Goal: Task Accomplishment & Management: Complete application form

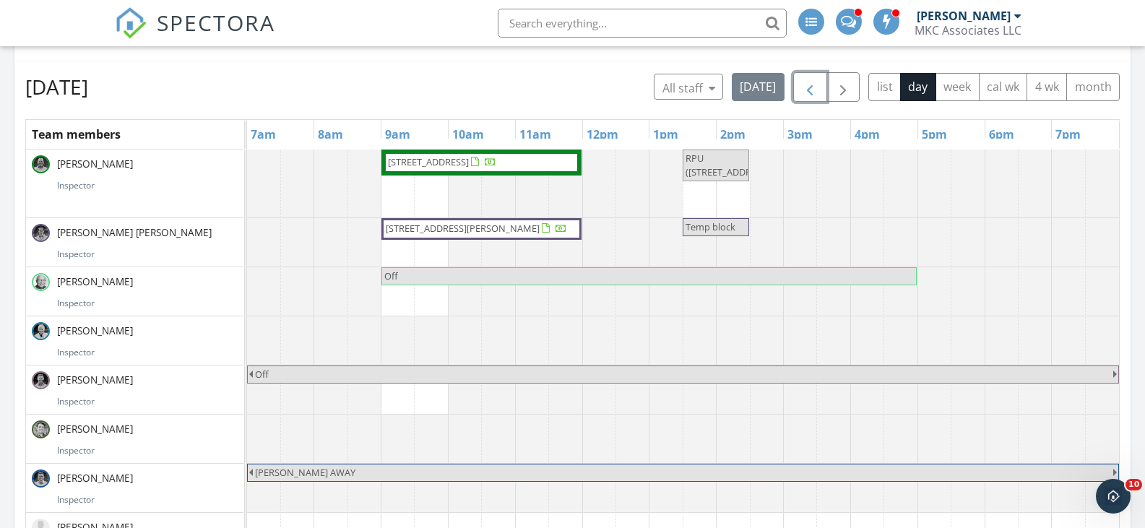
click at [808, 84] on span "button" at bounding box center [809, 87] width 17 height 17
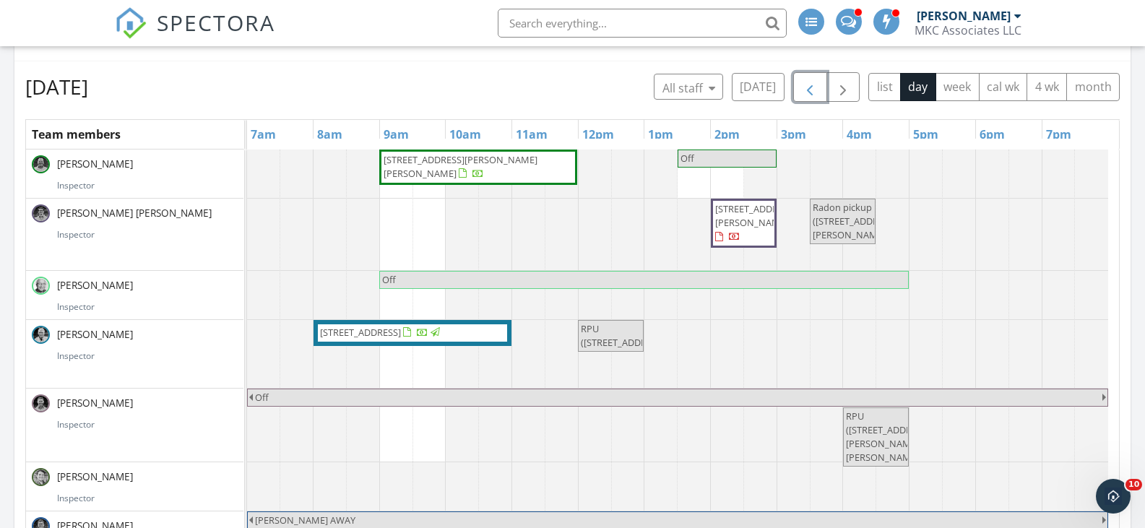
click at [808, 84] on span "button" at bounding box center [809, 87] width 17 height 17
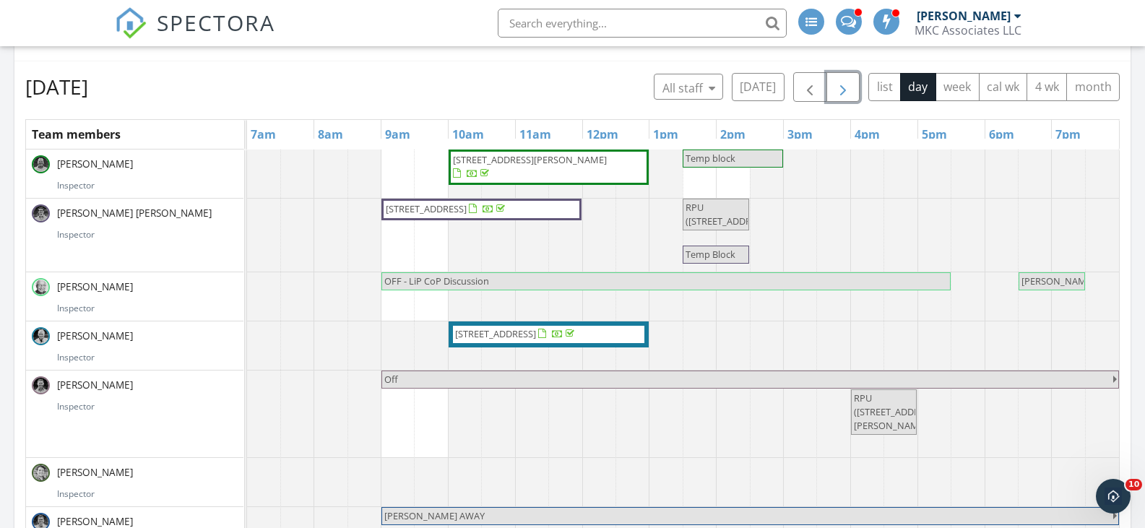
click at [845, 90] on span "button" at bounding box center [842, 87] width 17 height 17
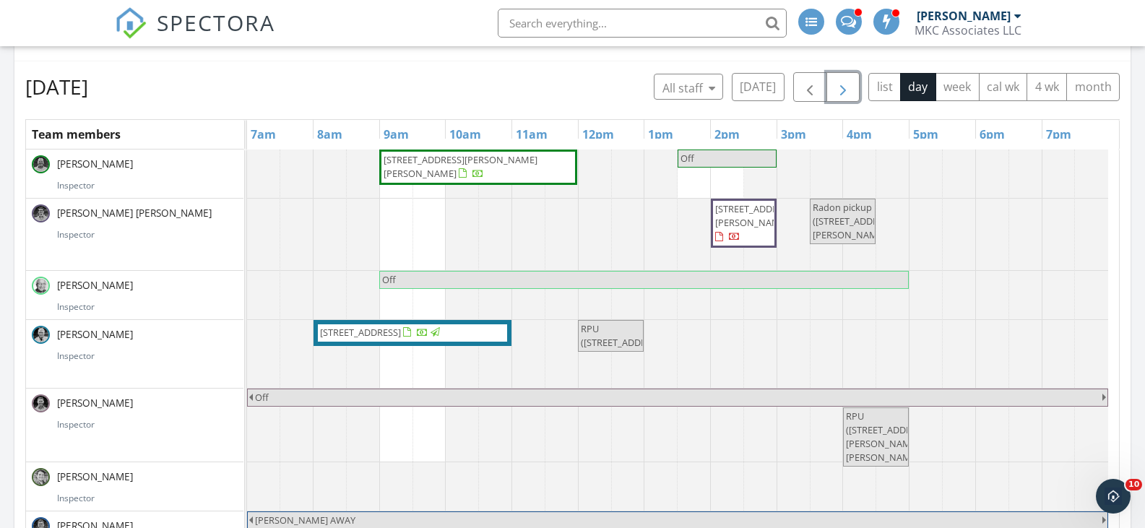
drag, startPoint x: 472, startPoint y: 168, endPoint x: 463, endPoint y: 161, distance: 10.8
click at [463, 161] on span "36 Emery St, Holbrook 02343" at bounding box center [461, 166] width 154 height 27
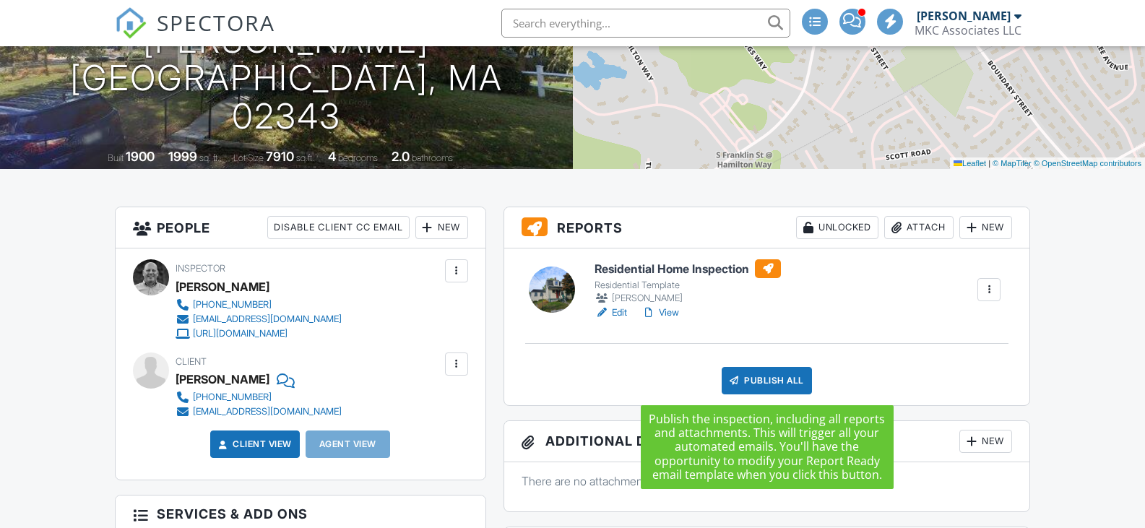
click at [765, 379] on div "Publish All" at bounding box center [767, 380] width 90 height 27
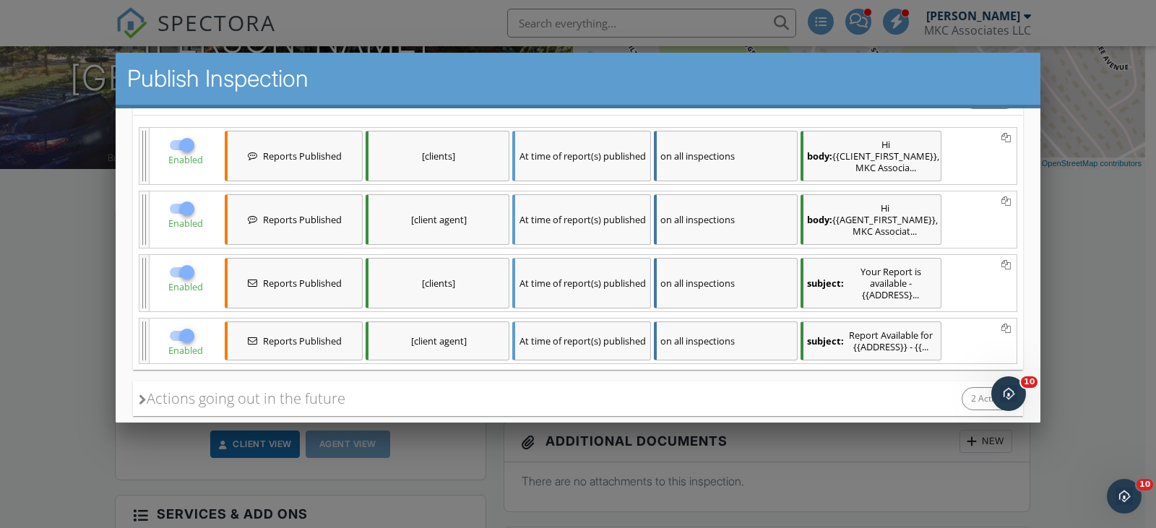
scroll to position [217, 0]
click at [189, 202] on div at bounding box center [187, 207] width 25 height 25
checkbox input "false"
click at [189, 334] on div at bounding box center [187, 334] width 25 height 25
checkbox input "false"
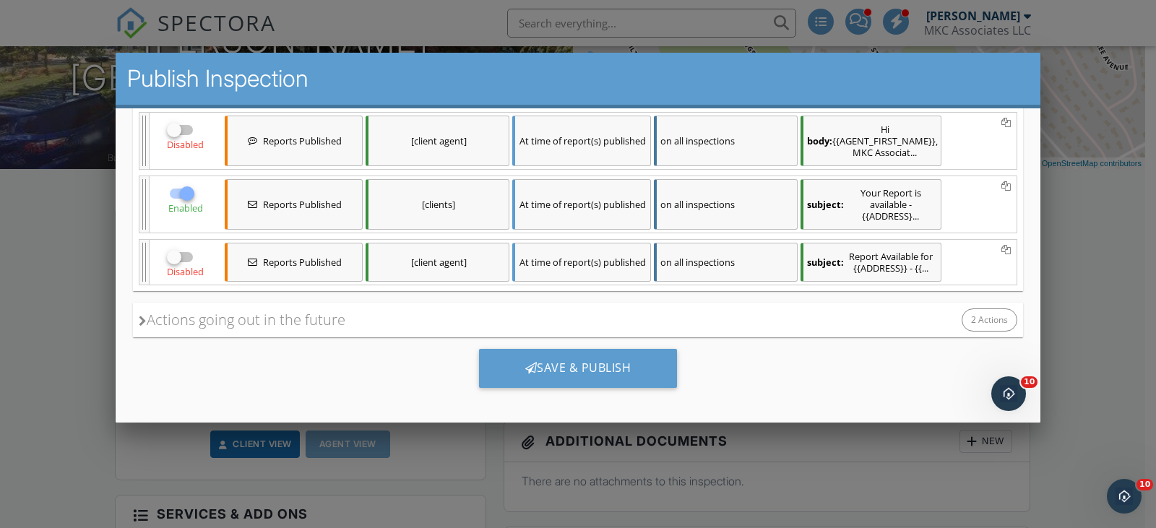
scroll to position [296, 0]
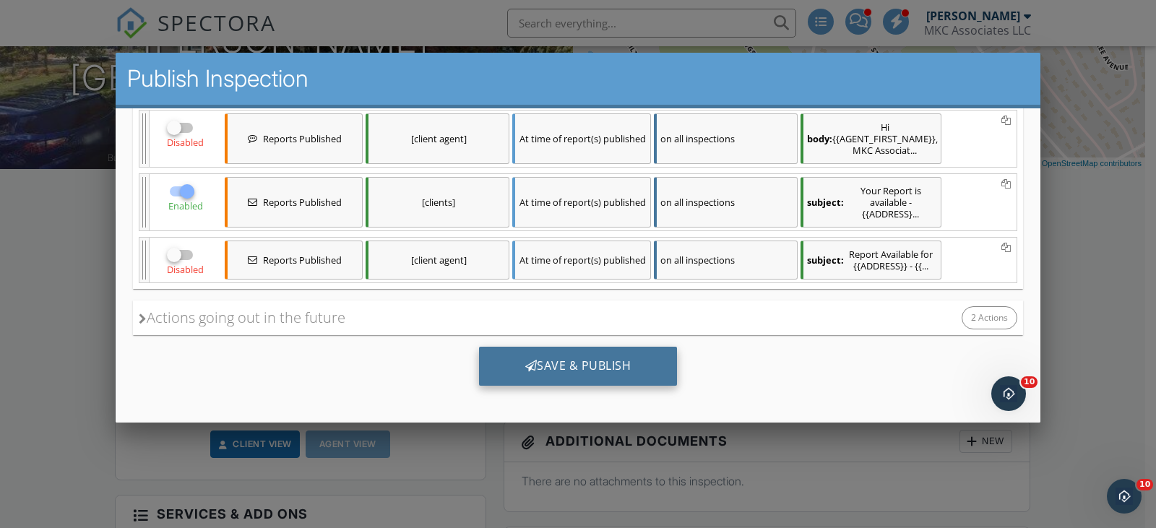
click at [600, 383] on div "Save & Publish" at bounding box center [578, 366] width 199 height 39
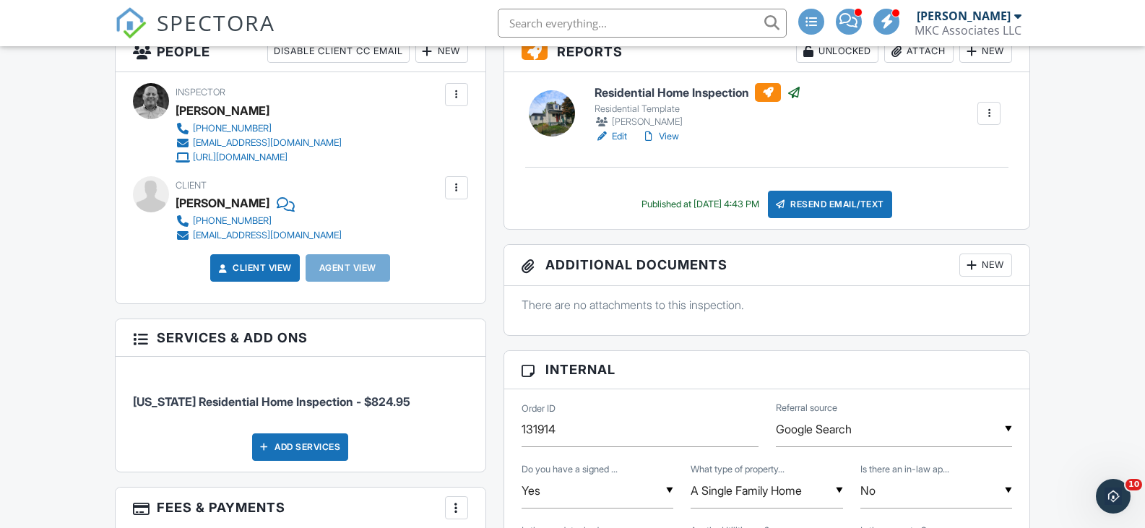
scroll to position [361, 0]
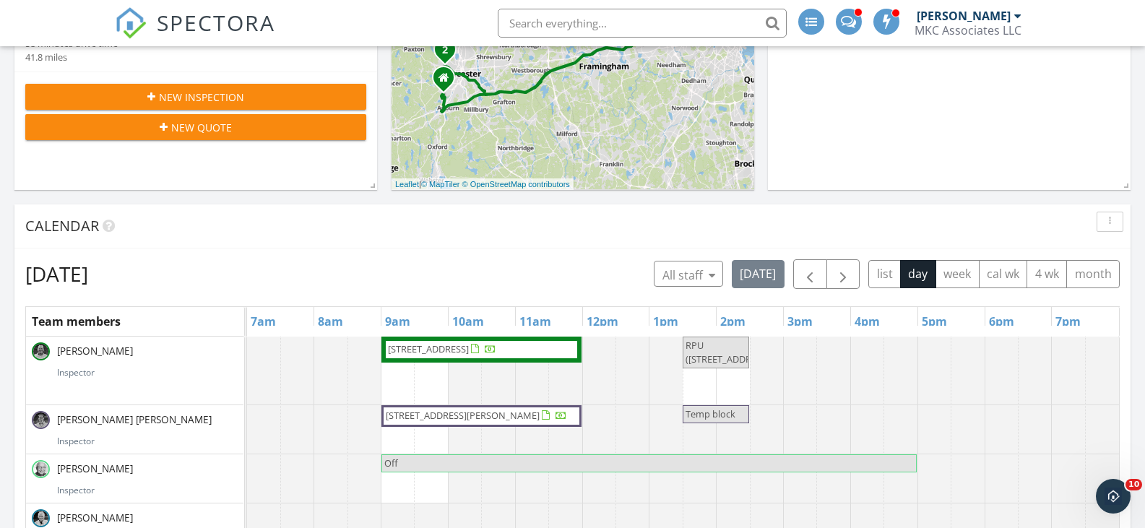
scroll to position [506, 0]
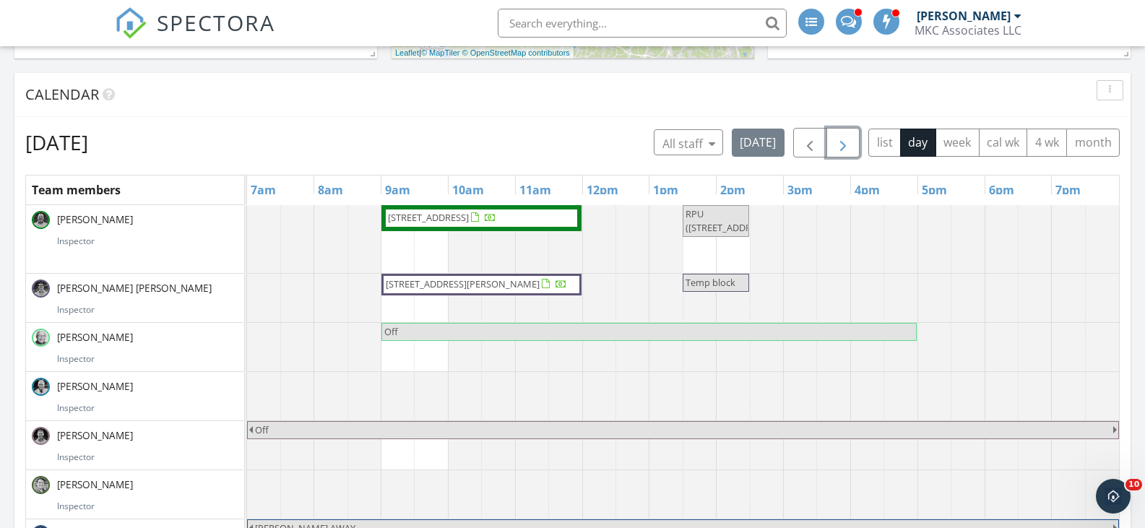
click at [845, 146] on span "button" at bounding box center [842, 142] width 17 height 17
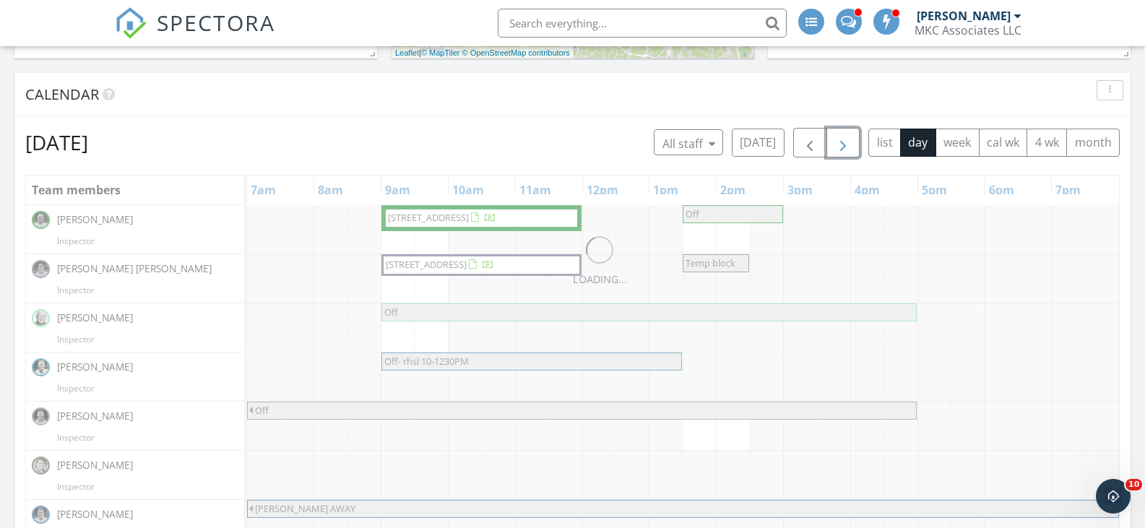
click at [845, 145] on span "button" at bounding box center [842, 142] width 17 height 17
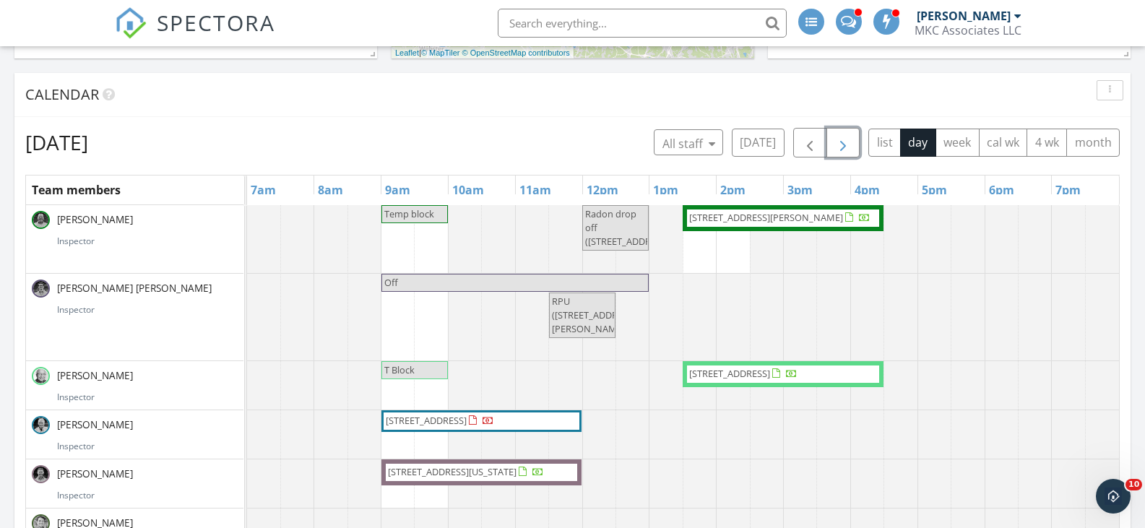
click at [845, 145] on span "button" at bounding box center [842, 142] width 17 height 17
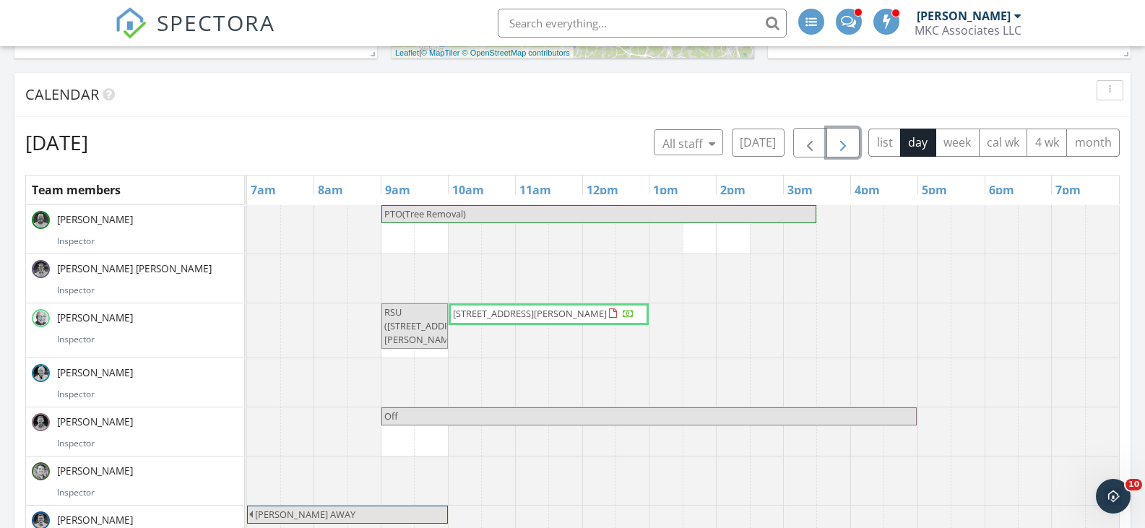
click at [845, 145] on span "button" at bounding box center [842, 142] width 17 height 17
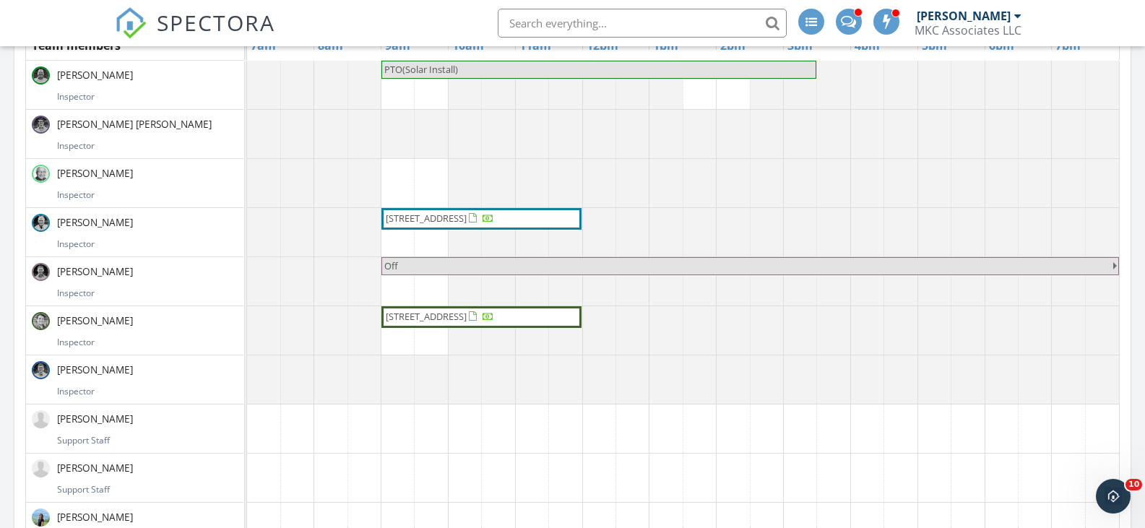
scroll to position [578, 0]
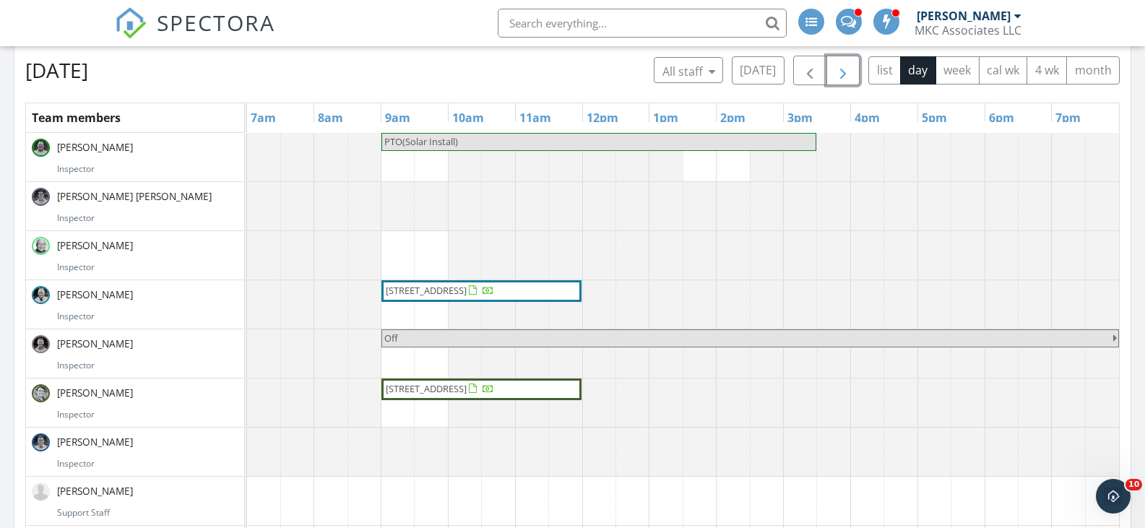
click at [839, 72] on span "button" at bounding box center [842, 70] width 17 height 17
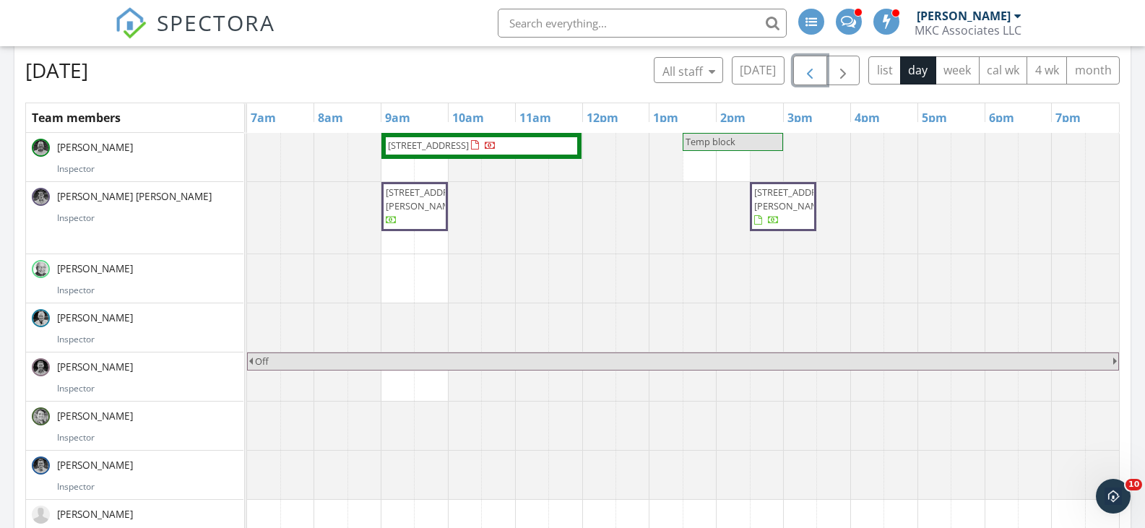
click at [808, 79] on span "button" at bounding box center [809, 70] width 17 height 17
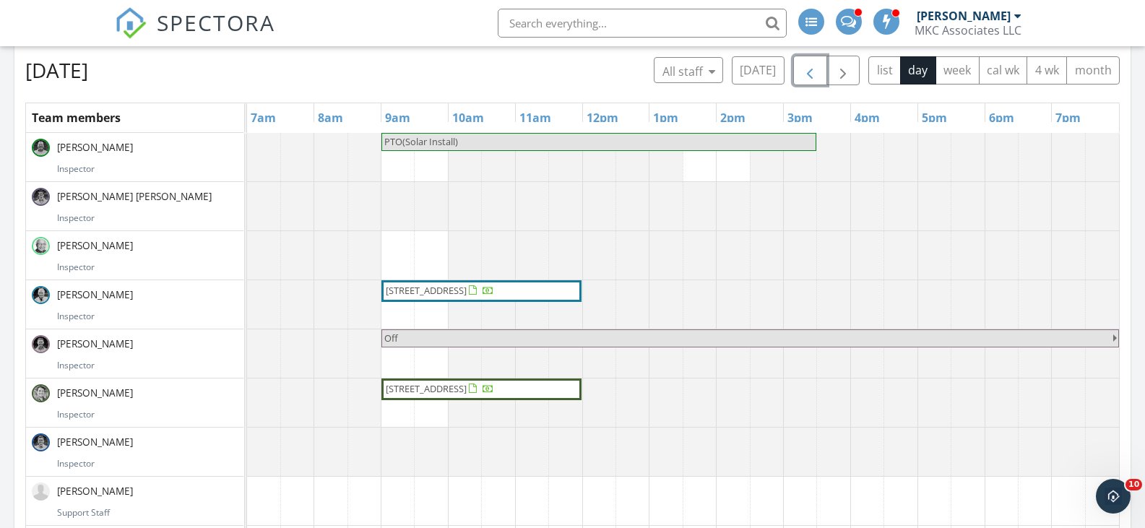
click at [247, 239] on div at bounding box center [247, 255] width 0 height 48
click at [841, 67] on span "button" at bounding box center [842, 70] width 17 height 17
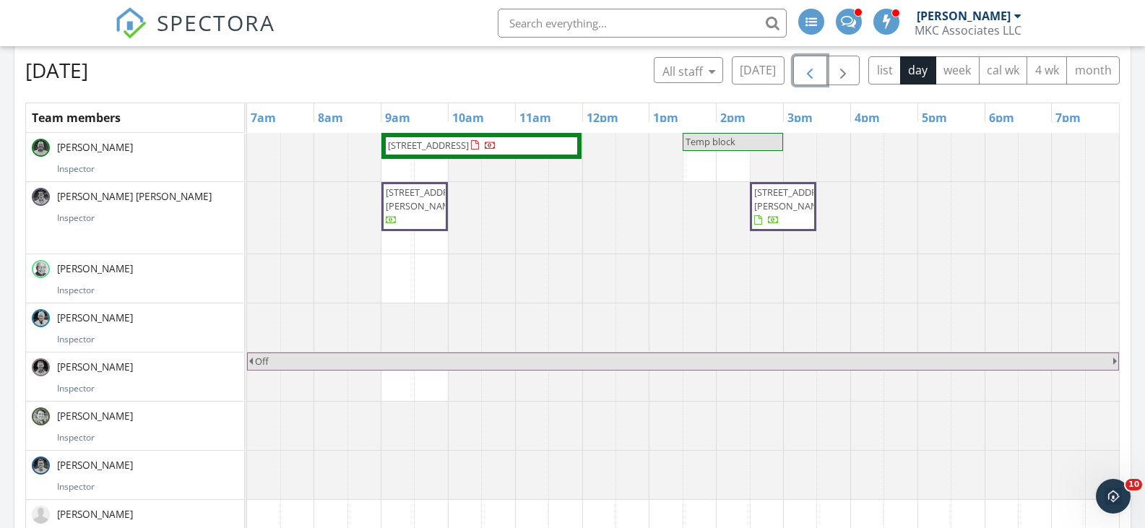
click at [809, 69] on span "button" at bounding box center [809, 70] width 17 height 17
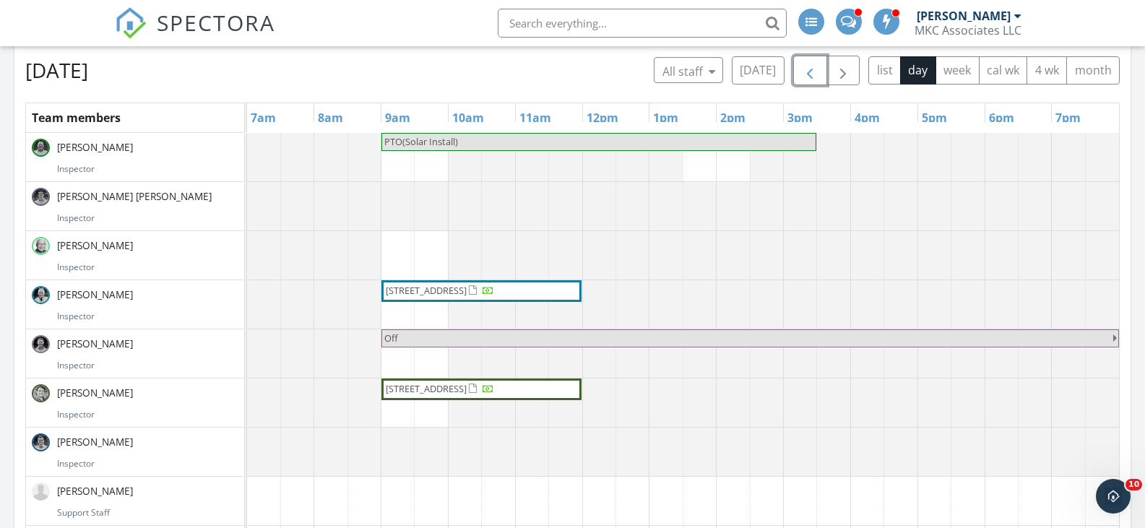
click at [809, 69] on span "button" at bounding box center [809, 70] width 17 height 17
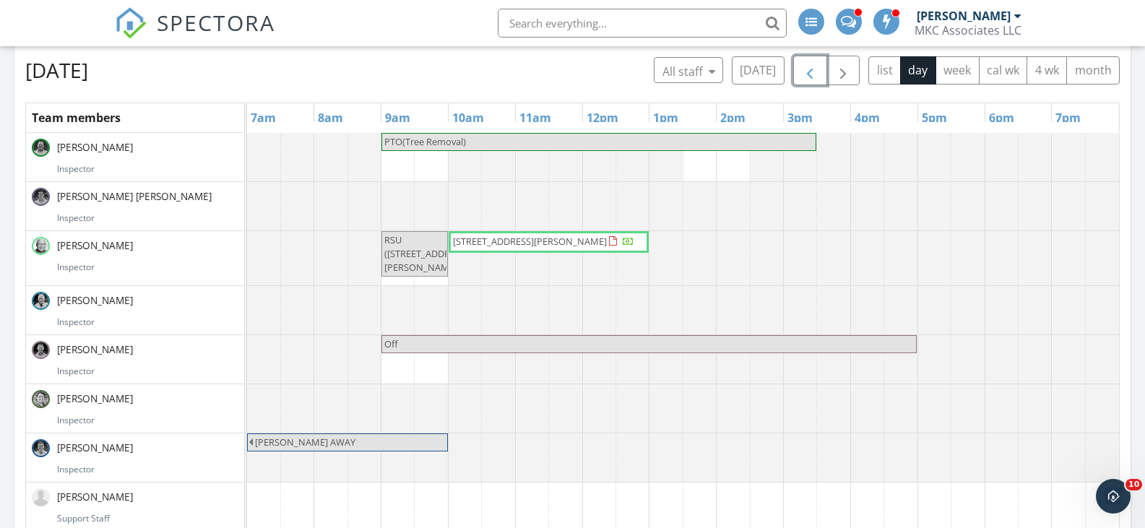
click at [809, 69] on span "button" at bounding box center [809, 70] width 17 height 17
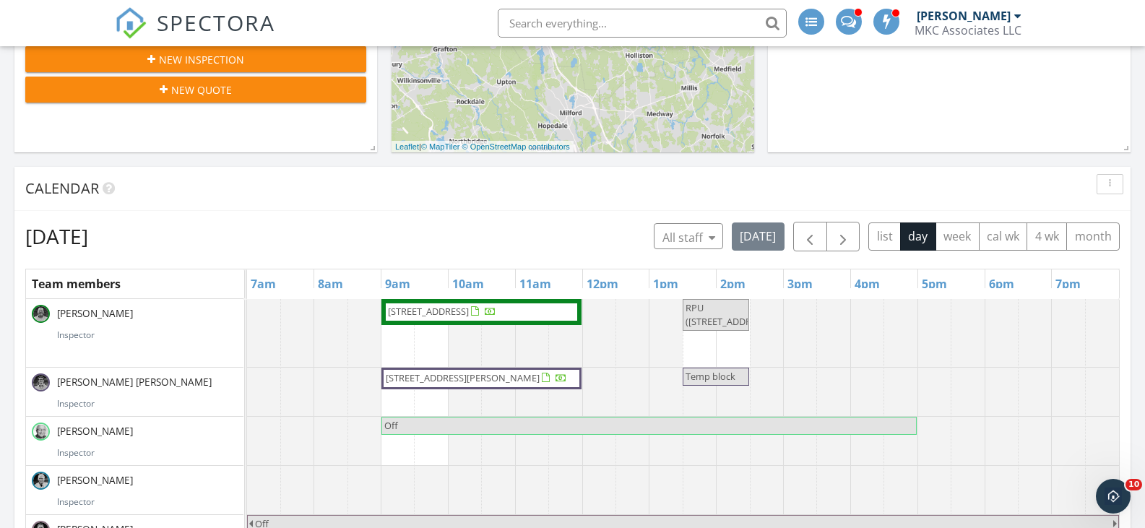
scroll to position [433, 0]
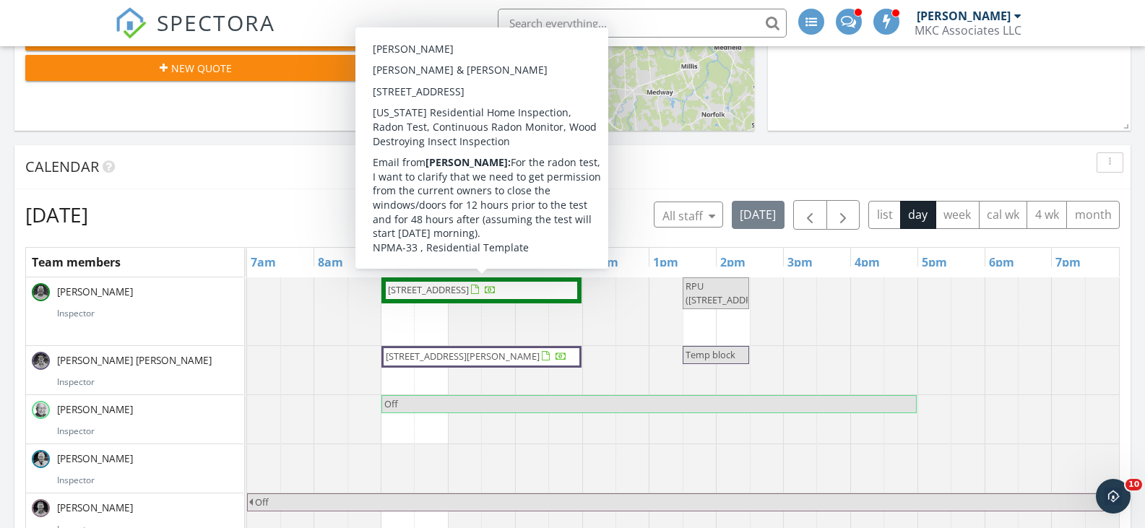
click at [436, 289] on span "315 Waverley St, Belmont 02478" at bounding box center [428, 289] width 81 height 13
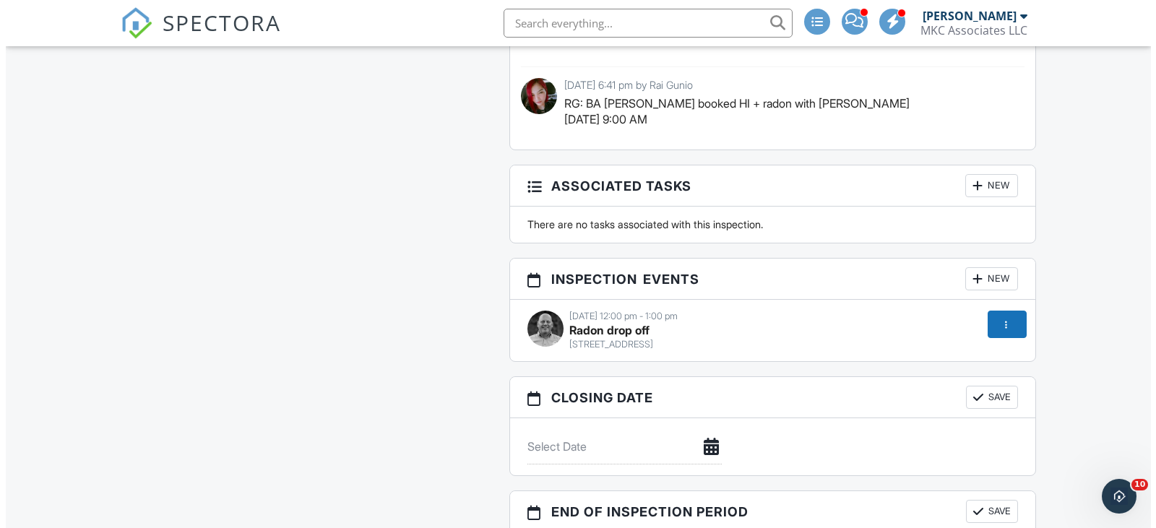
scroll to position [1663, 0]
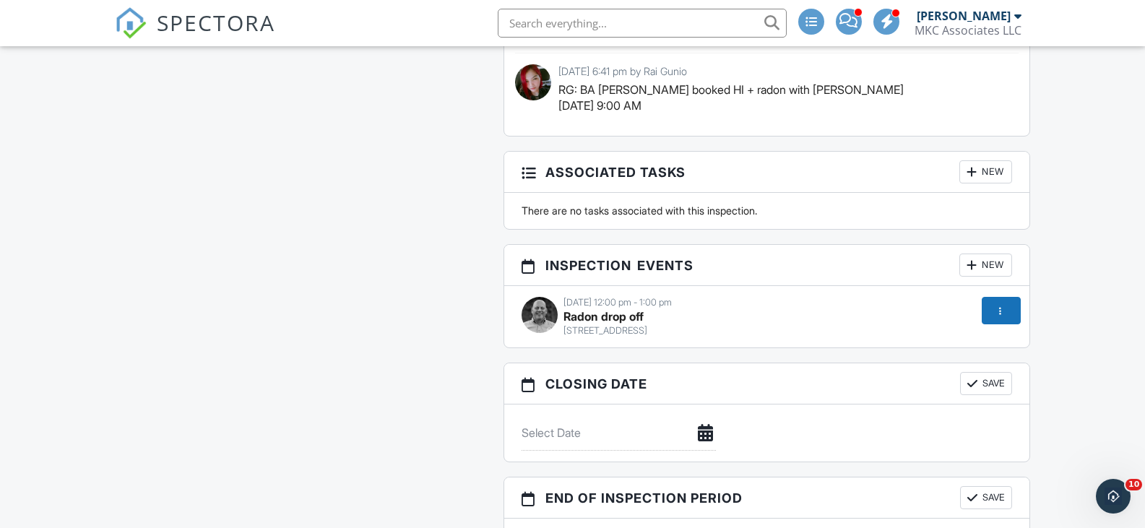
click at [968, 267] on div at bounding box center [971, 265] width 14 height 14
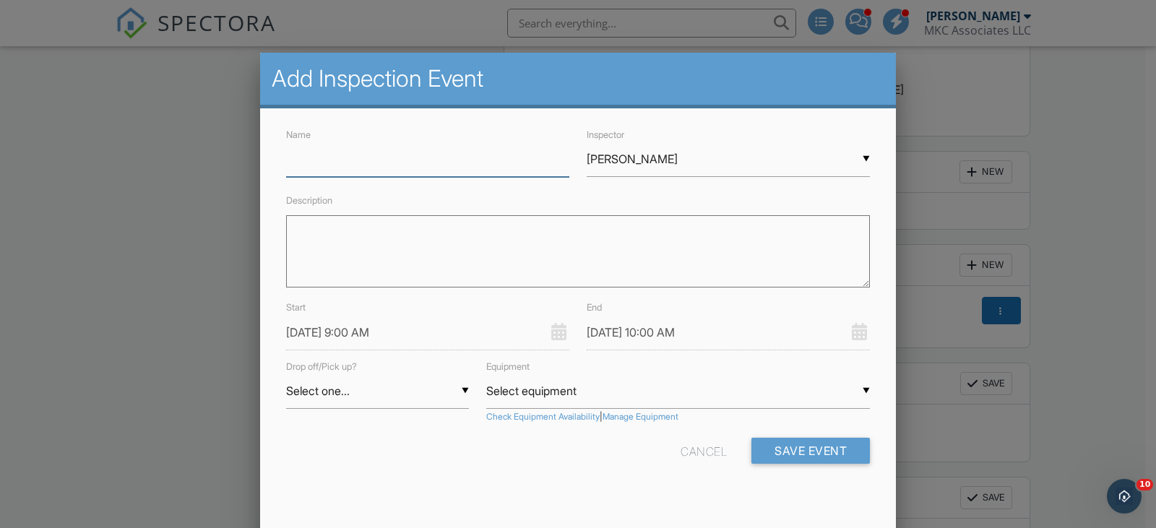
click at [295, 159] on input "Name" at bounding box center [427, 159] width 283 height 35
type input "RPU"
click at [862, 155] on div "▼ Thomas Berthiaume Thomas Berthiaume Miner Sparks Jack Mason Rob Amaral Jack H…" at bounding box center [728, 159] width 283 height 35
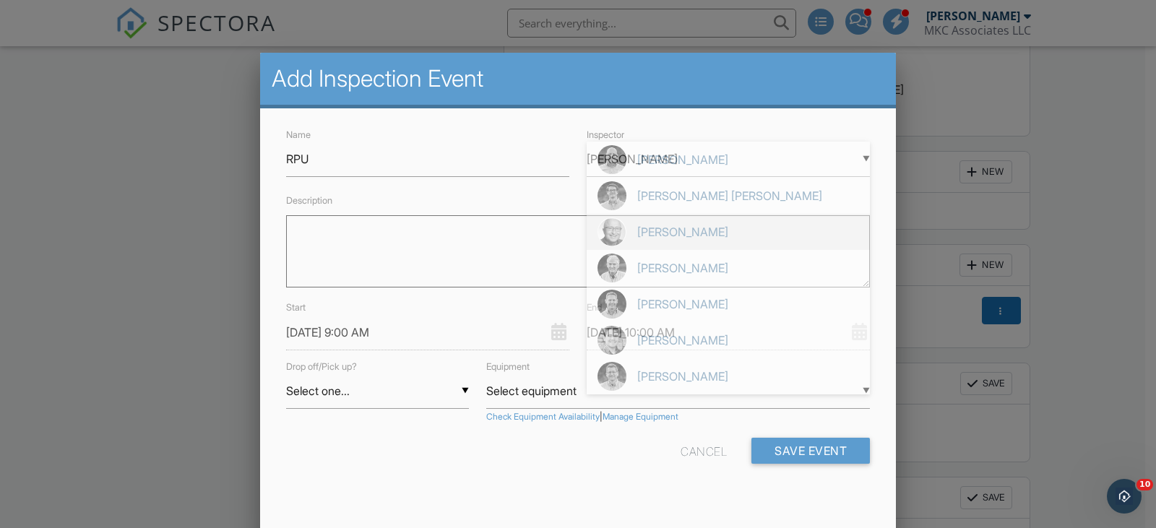
click at [696, 229] on span "[PERSON_NAME]" at bounding box center [728, 232] width 283 height 36
type input "[PERSON_NAME]"
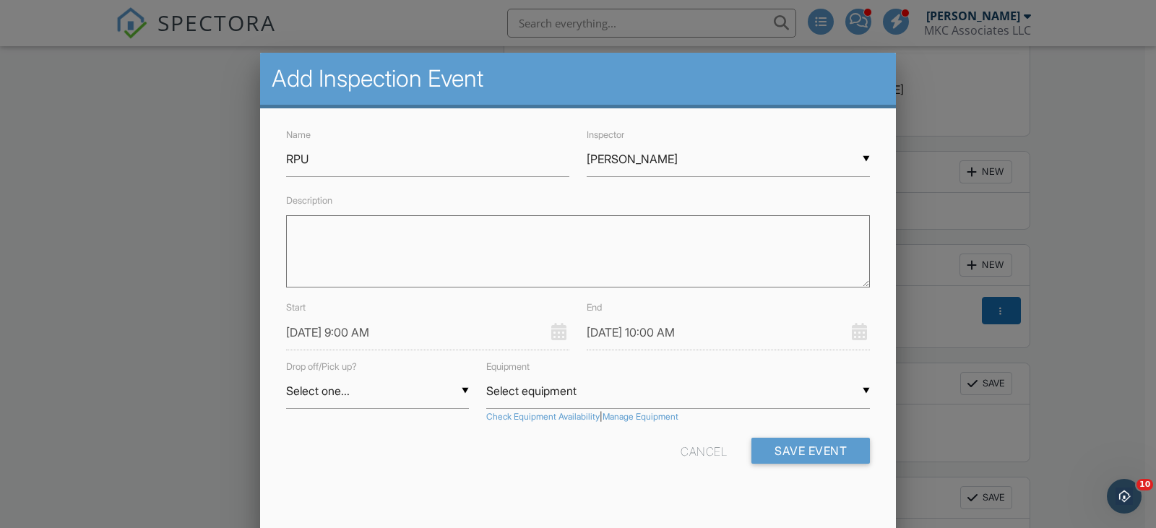
click at [299, 230] on textarea "Description" at bounding box center [578, 251] width 584 height 72
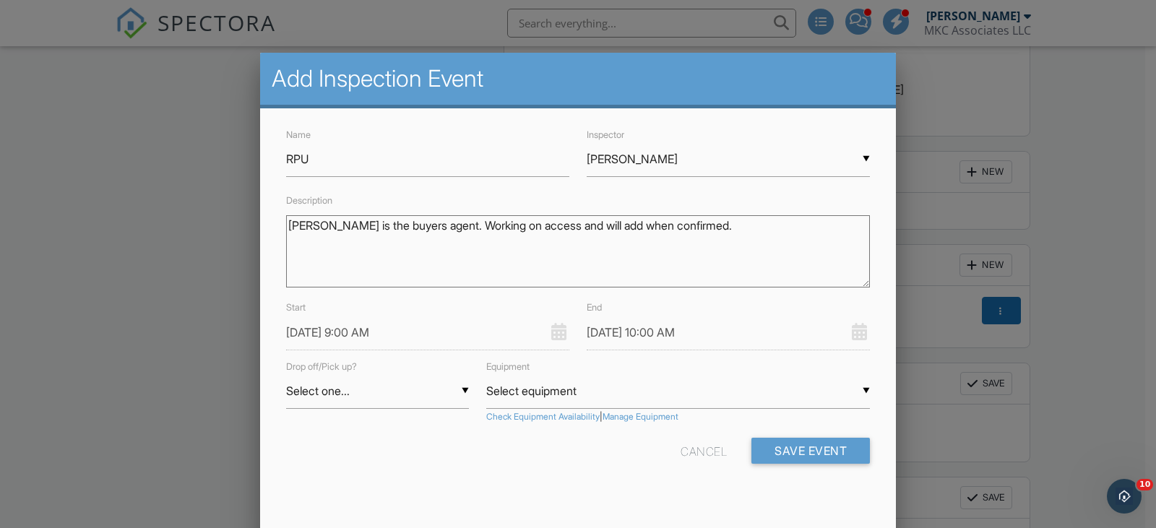
click at [313, 226] on textarea "Tony is the buyers agent. Working on access and will add when confirmed." at bounding box center [578, 251] width 584 height 72
click at [470, 225] on textarea "Tony Zarbano is the buyers agent. Working on access and will add when confirmed." at bounding box center [578, 251] width 584 height 72
paste textarea "[PHONE_NUMBER]"
click at [469, 227] on textarea "Tony Zarbano is the buyers agent(617) 407-2669 . Working on access and will add…" at bounding box center [578, 251] width 584 height 72
click at [563, 231] on textarea "Tony Zarbano is the buyers agent (617) 407-2669 . Working on access and will ad…" at bounding box center [578, 251] width 584 height 72
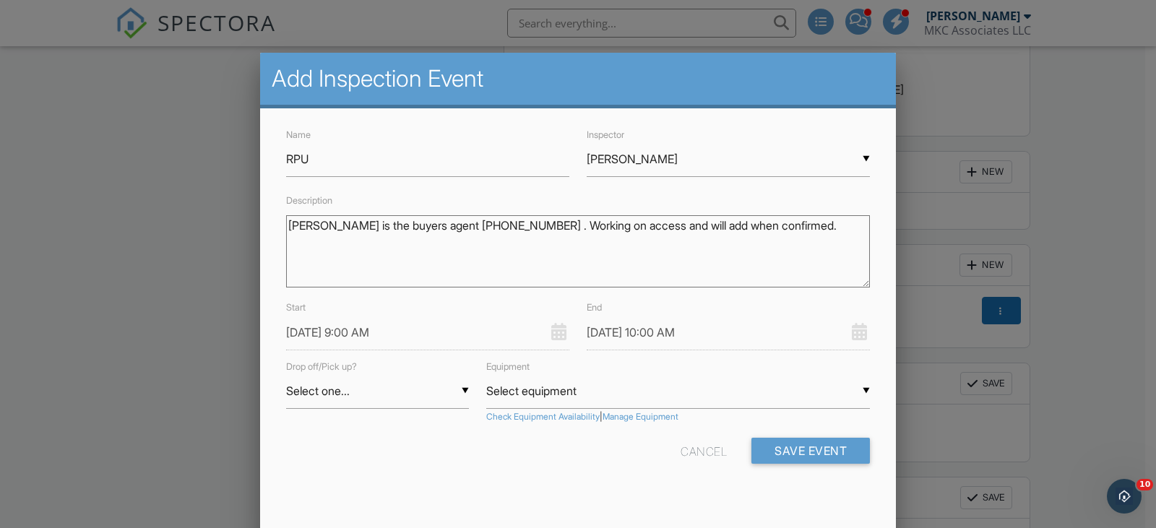
click at [839, 225] on textarea "Tony Zarbano is the buyers agent (617) 407-2669 . Working on access and will ad…" at bounding box center [578, 251] width 584 height 72
type textarea "[PERSON_NAME] is the buyers agent [PHONE_NUMBER] . Working on access and will a…"
click at [322, 329] on input "[DATE] 9:00 AM" at bounding box center [427, 332] width 283 height 35
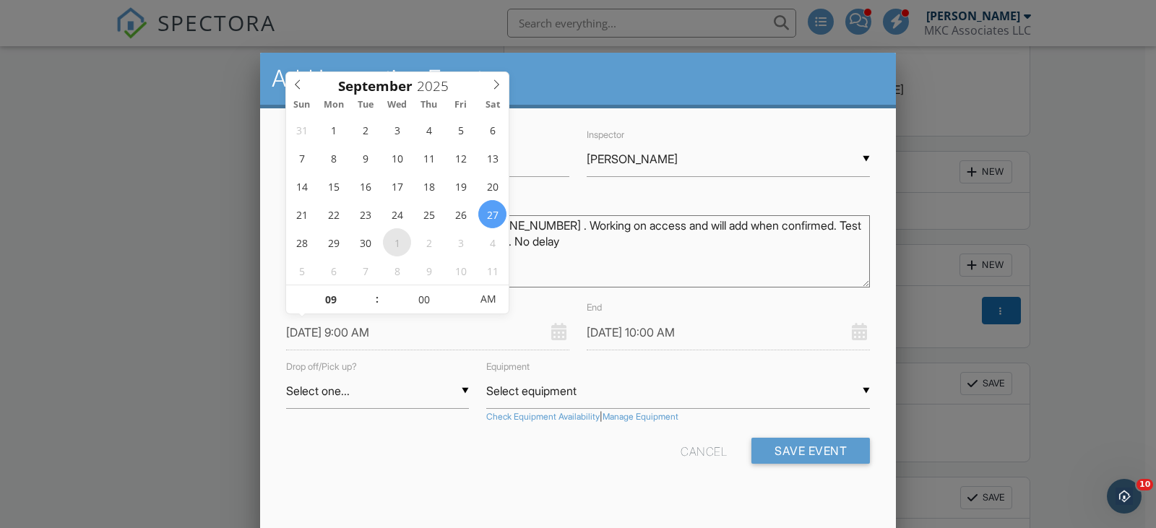
type input "10/01/2025 9:00 AM"
type input "10/01/2025 10:00 AM"
type input "10"
click at [367, 286] on span at bounding box center [370, 292] width 10 height 14
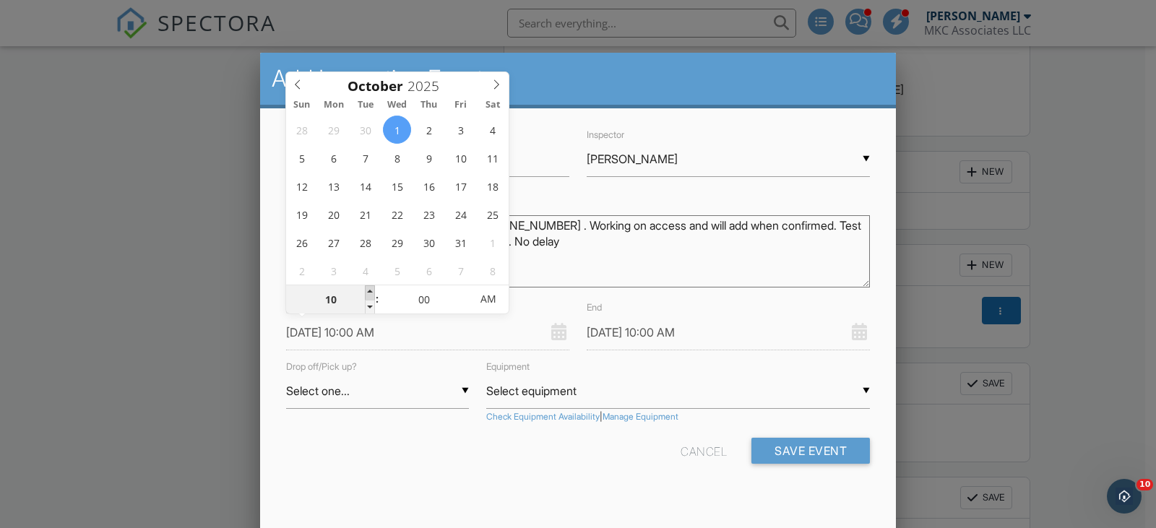
type input "10/01/2025 11:00 AM"
type input "11"
click at [367, 286] on span at bounding box center [370, 292] width 10 height 14
type input "10/01/2025 12:00 PM"
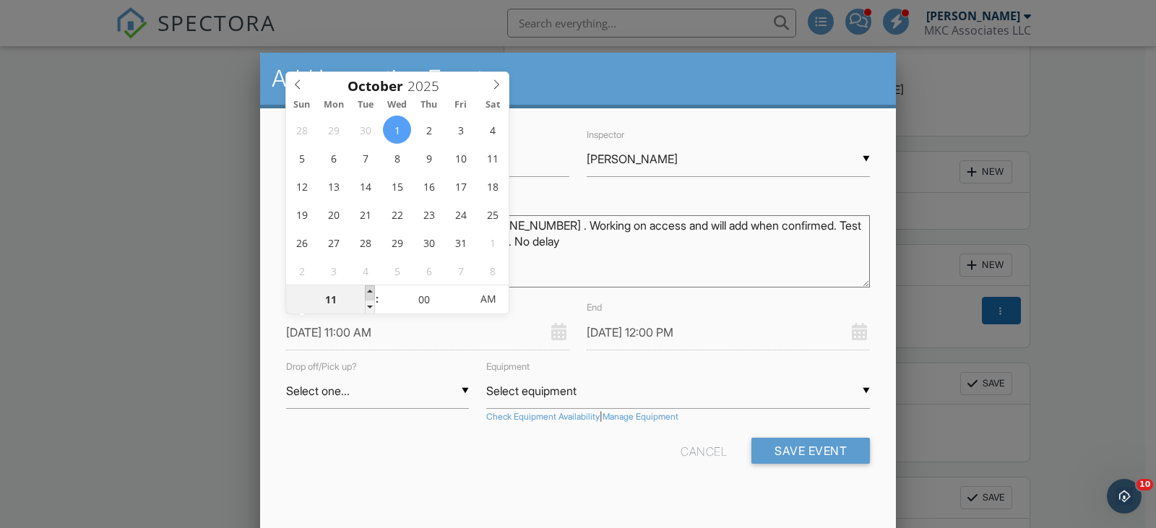
type input "12"
click at [368, 286] on span at bounding box center [370, 292] width 10 height 14
type input "[DATE] 1:00 PM"
type input "01"
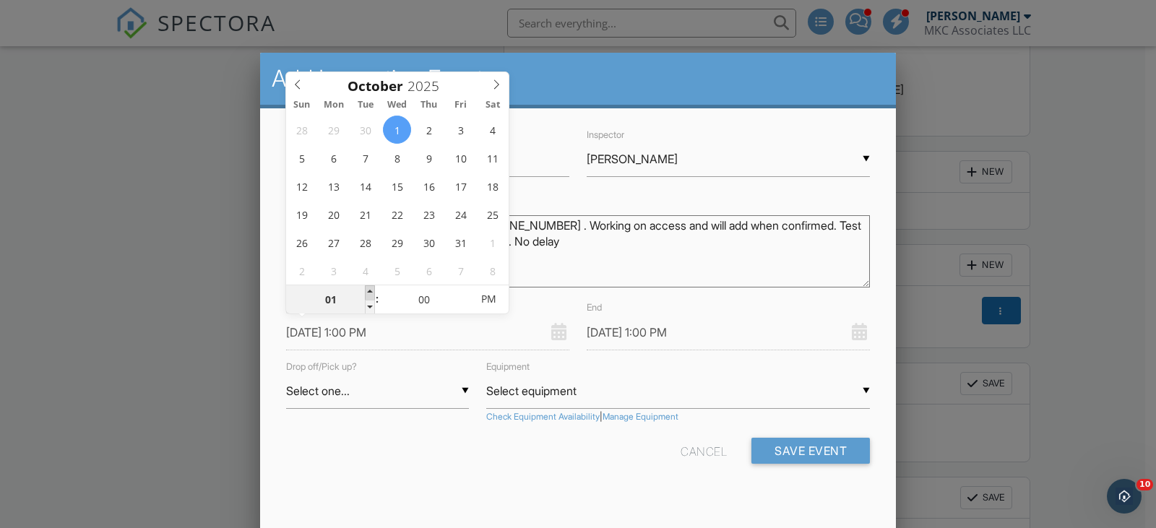
click at [370, 285] on span at bounding box center [370, 292] width 10 height 14
type input "[DATE] 2:00 PM"
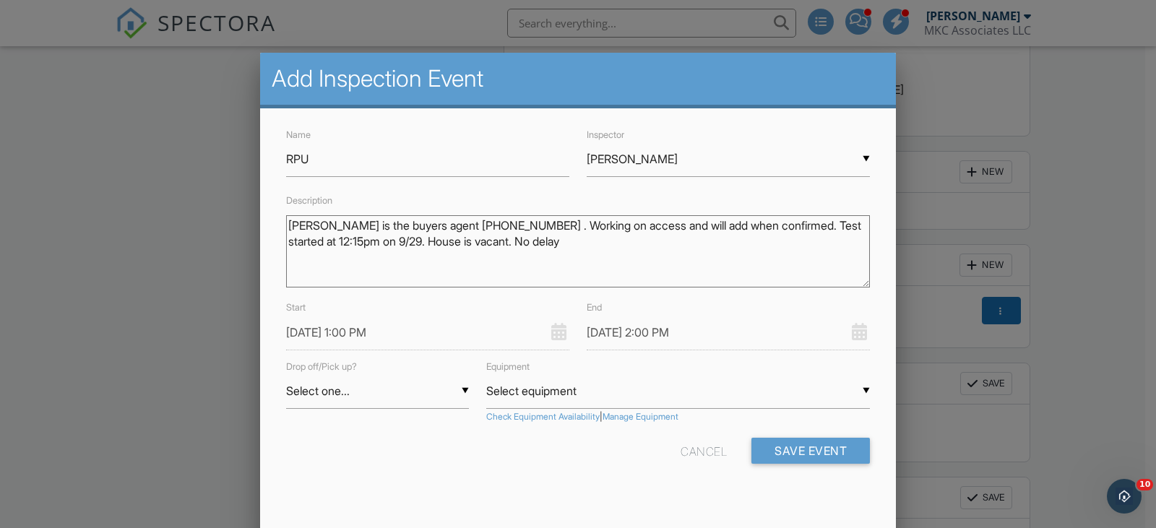
click at [539, 467] on div "Cancel Save Event" at bounding box center [577, 456] width 601 height 37
click at [823, 449] on button "Save Event" at bounding box center [810, 451] width 118 height 26
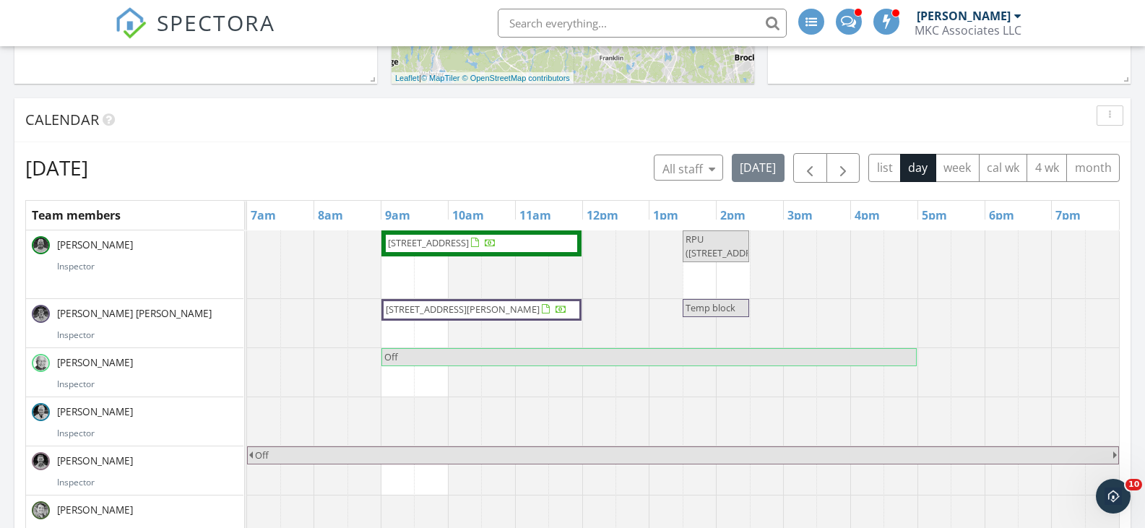
scroll to position [506, 0]
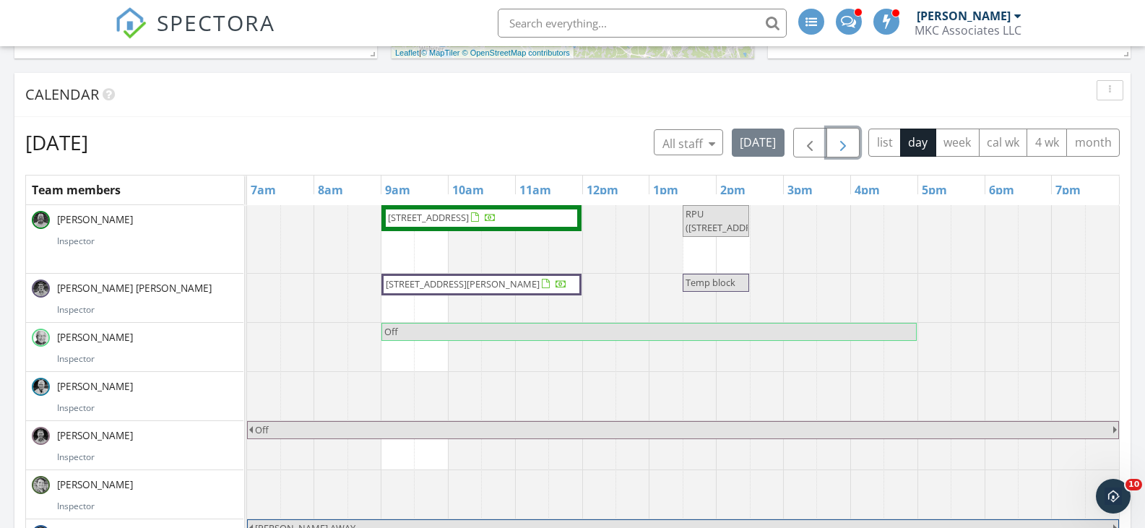
click at [837, 143] on span "button" at bounding box center [842, 142] width 17 height 17
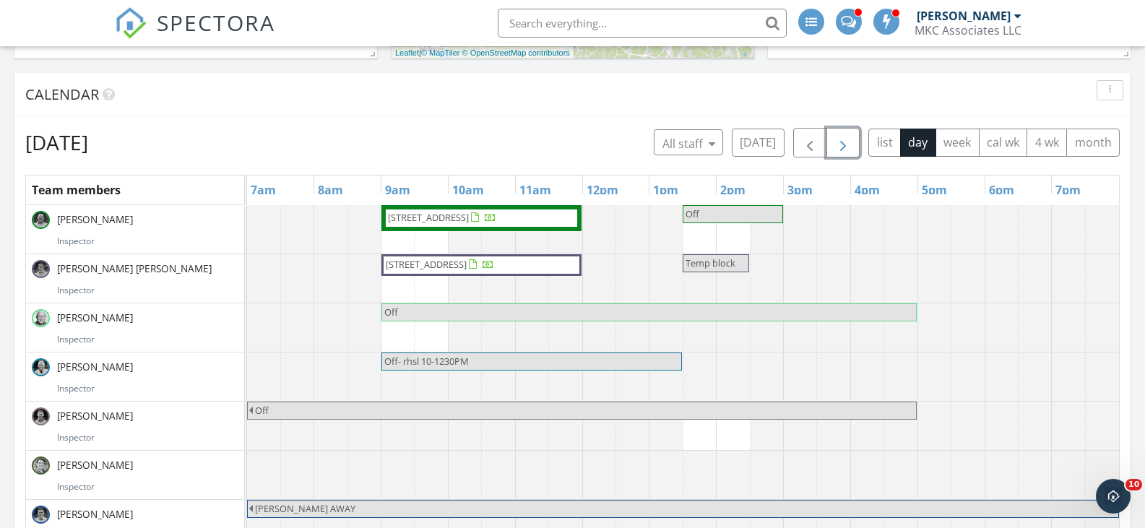
click at [838, 143] on span "button" at bounding box center [842, 142] width 17 height 17
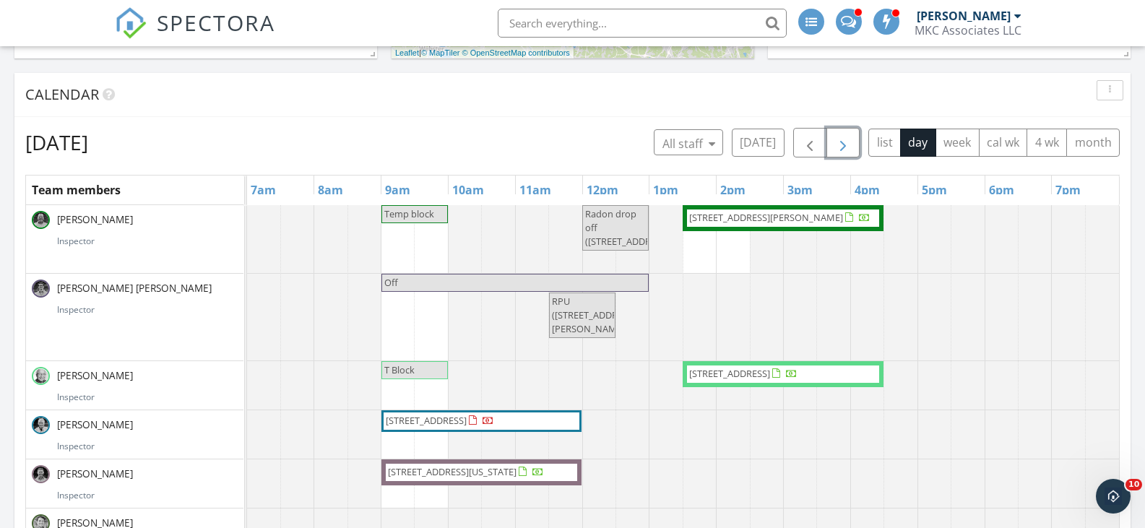
click at [838, 143] on span "button" at bounding box center [842, 142] width 17 height 17
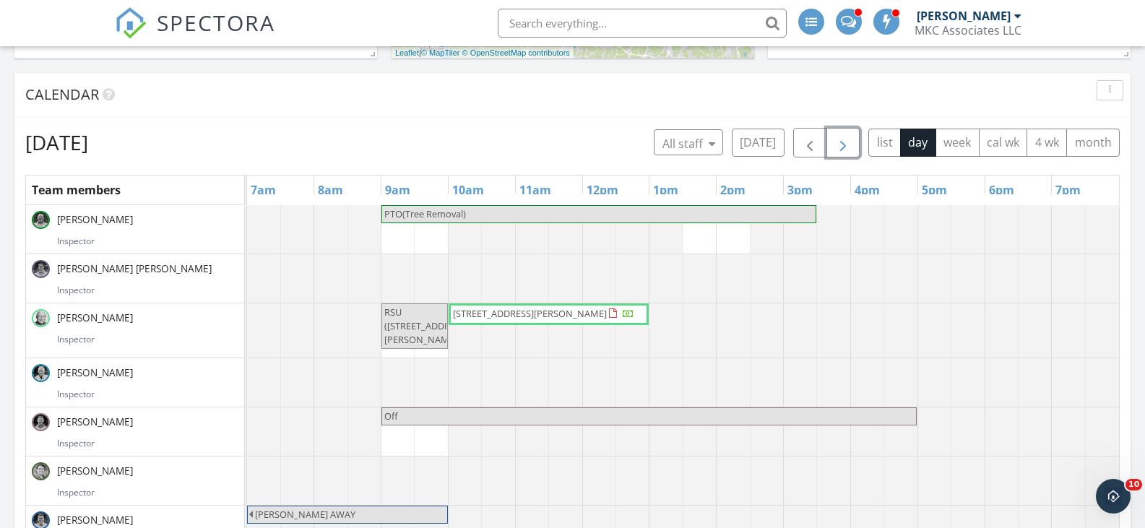
click at [838, 143] on span "button" at bounding box center [842, 142] width 17 height 17
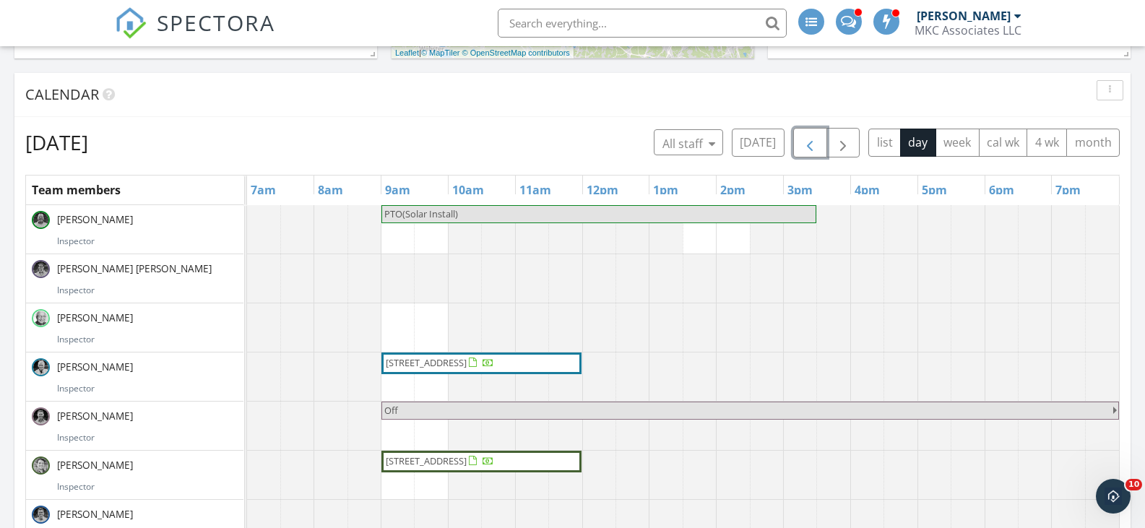
click at [807, 147] on span "button" at bounding box center [809, 142] width 17 height 17
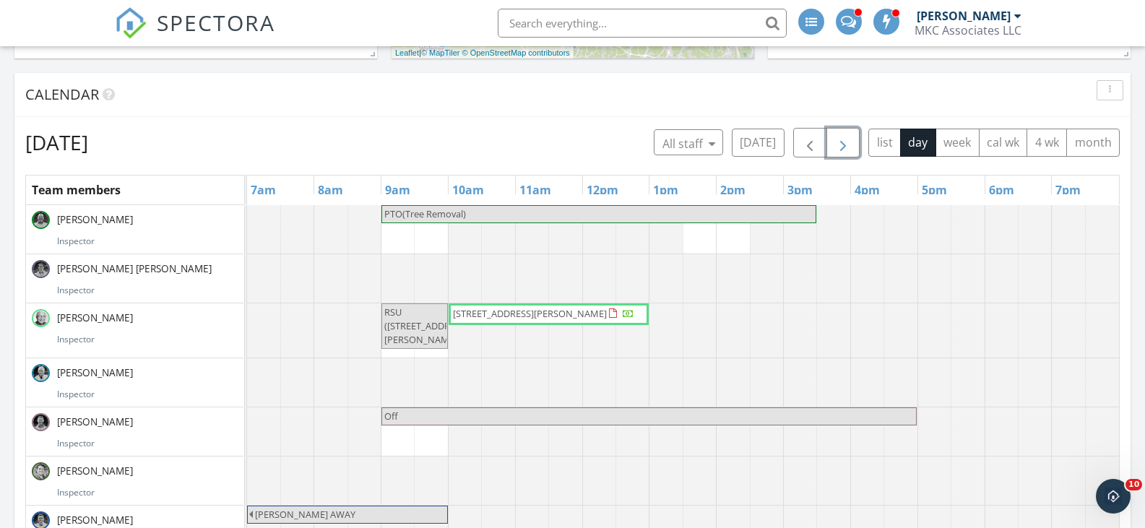
click at [839, 144] on span "button" at bounding box center [842, 142] width 17 height 17
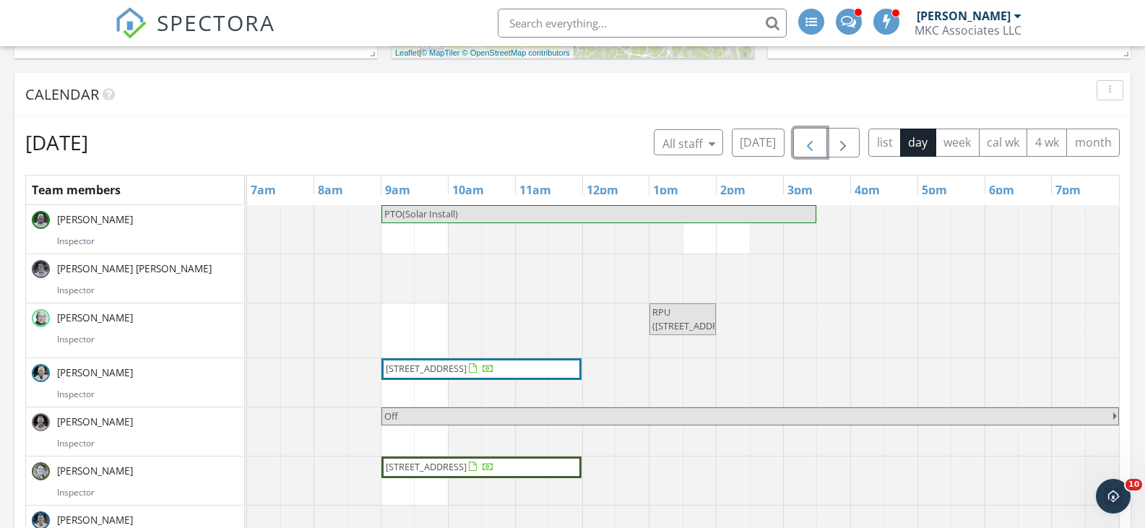
click at [808, 140] on span "button" at bounding box center [809, 142] width 17 height 17
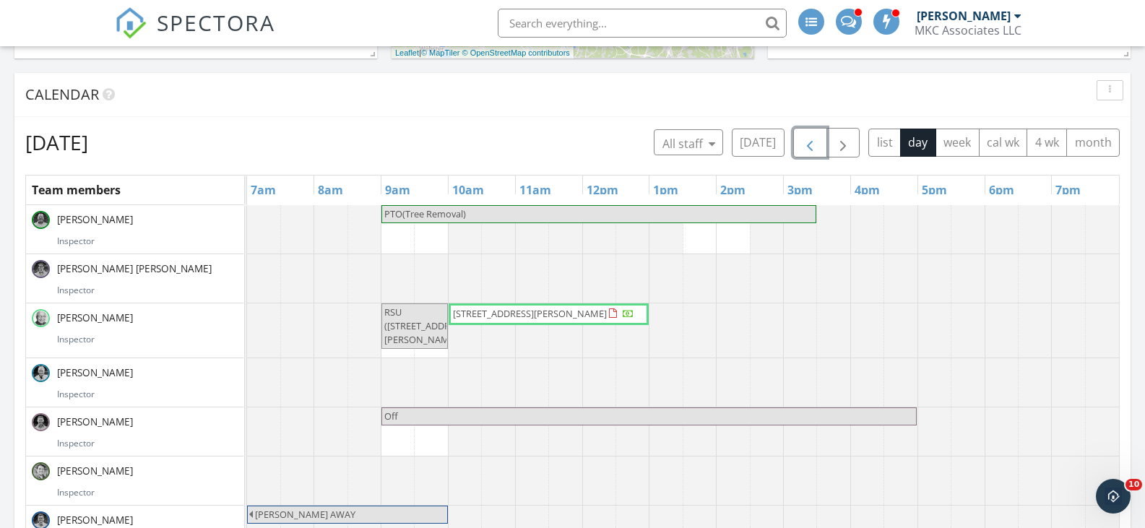
click at [808, 140] on span "button" at bounding box center [809, 142] width 17 height 17
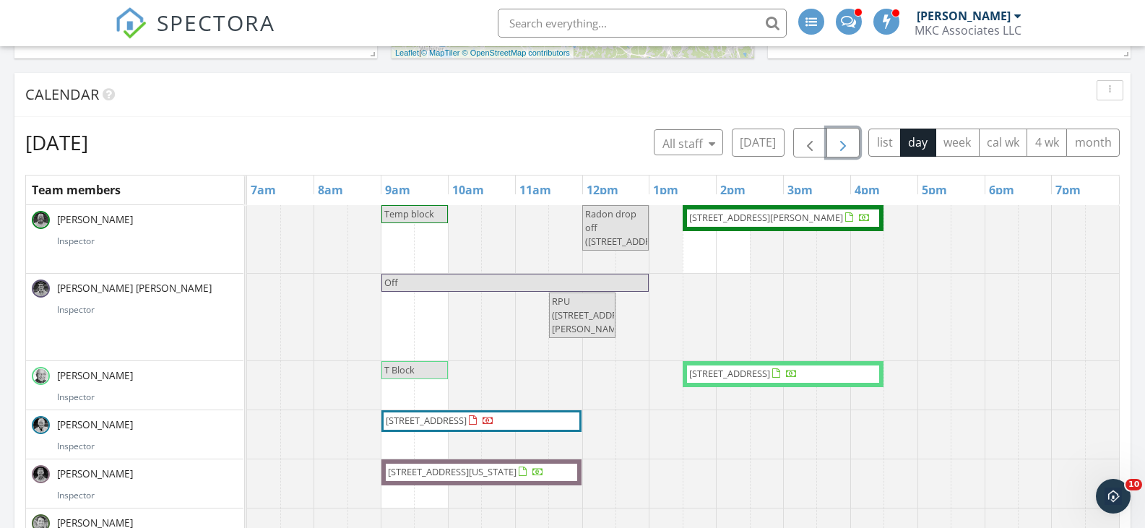
click at [844, 152] on span "button" at bounding box center [842, 142] width 17 height 17
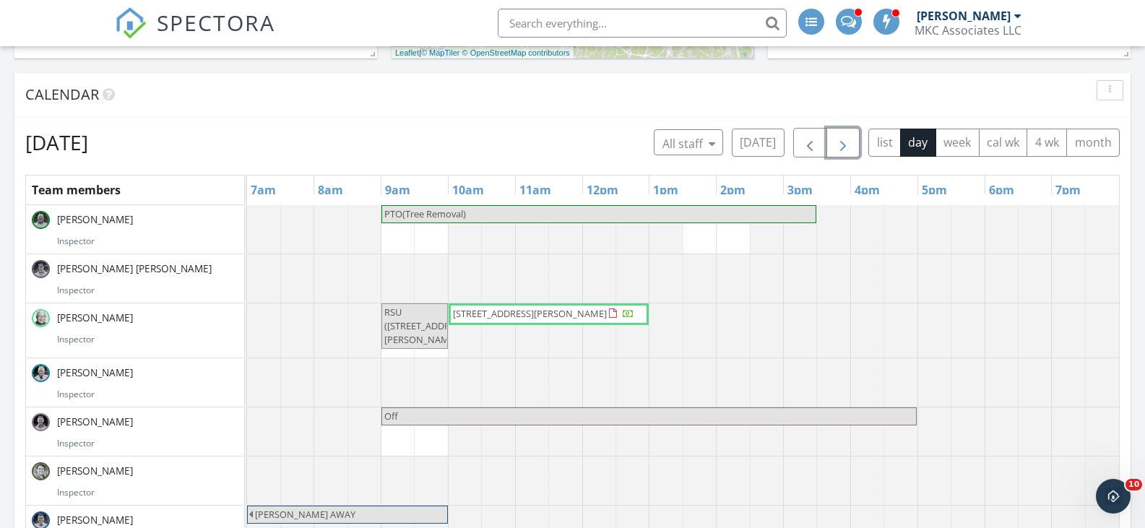
click at [847, 138] on span "button" at bounding box center [842, 142] width 17 height 17
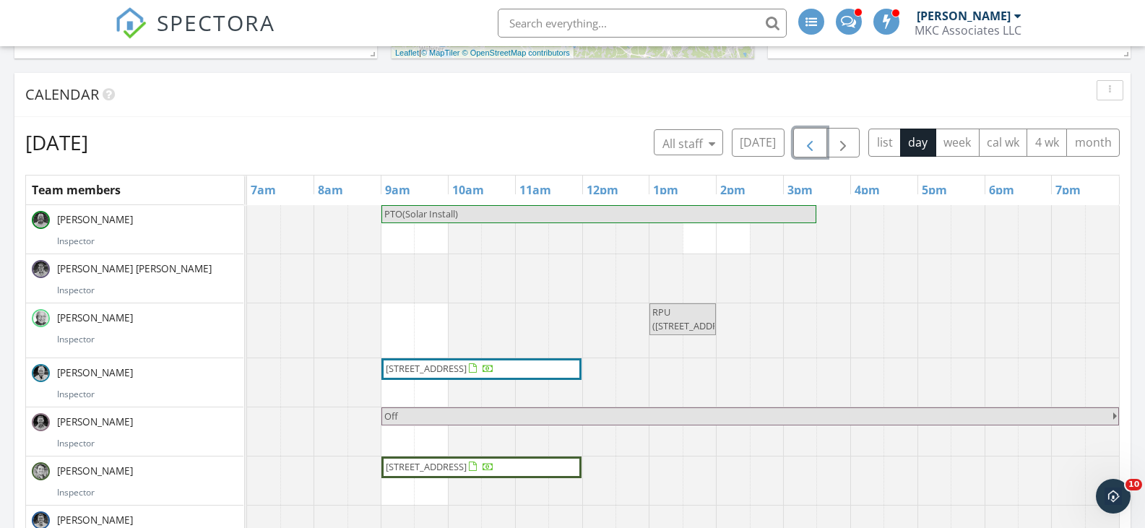
click at [809, 135] on span "button" at bounding box center [809, 142] width 17 height 17
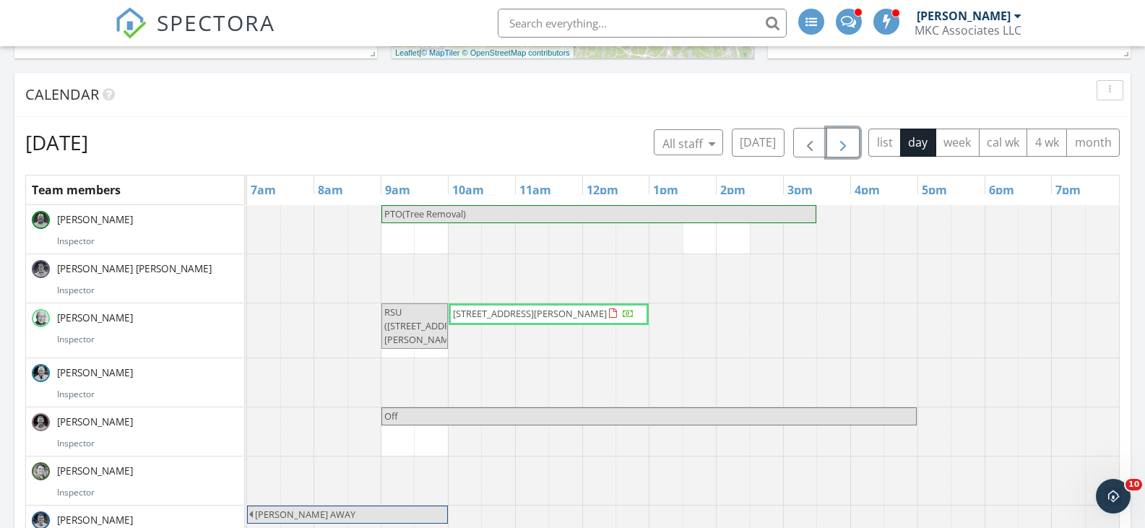
click at [841, 145] on span "button" at bounding box center [842, 142] width 17 height 17
